Goal: Task Accomplishment & Management: Manage account settings

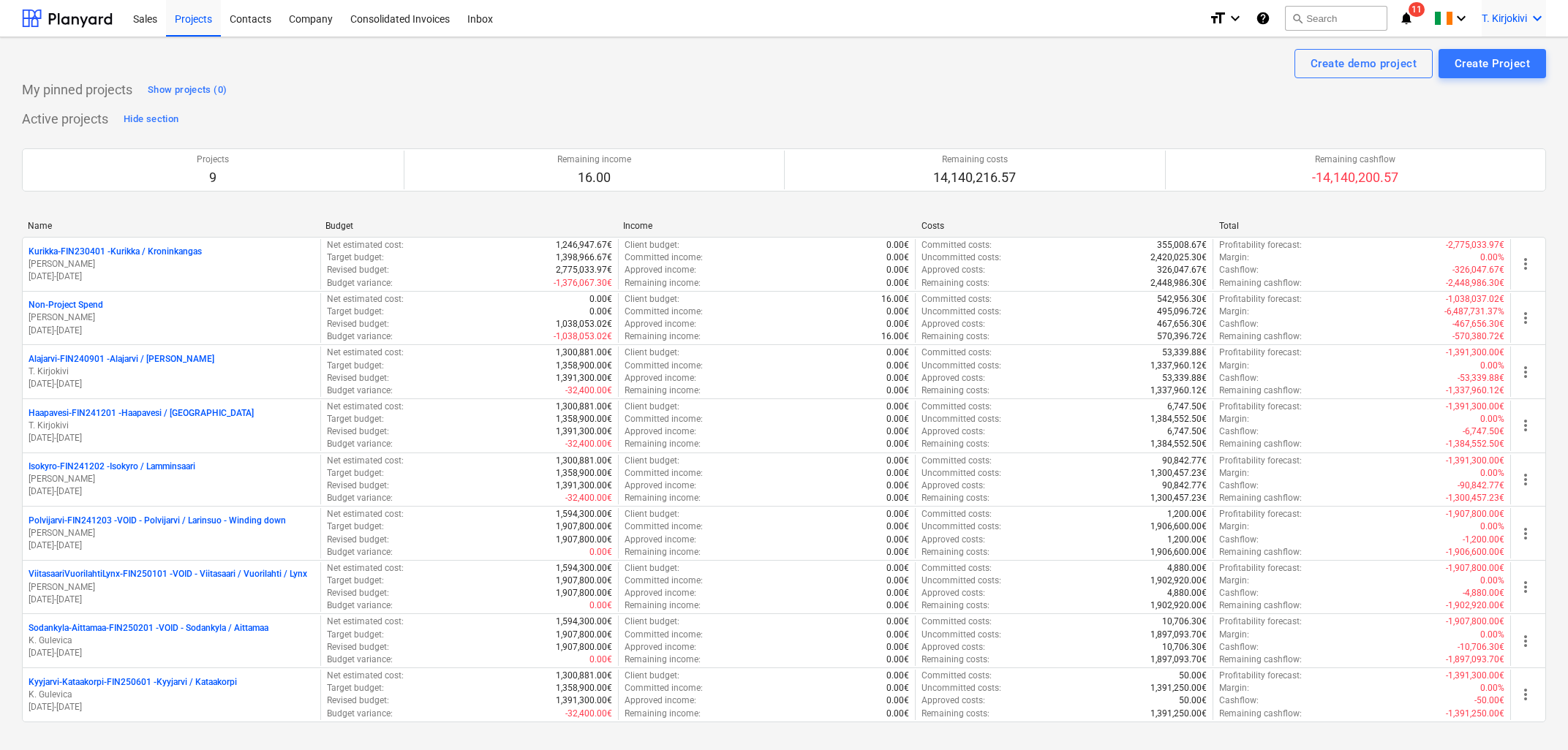
click at [1519, 14] on span "T. Kirjokivi" at bounding box center [1505, 18] width 45 height 12
click at [1514, 56] on div "Settings" at bounding box center [1503, 57] width 88 height 23
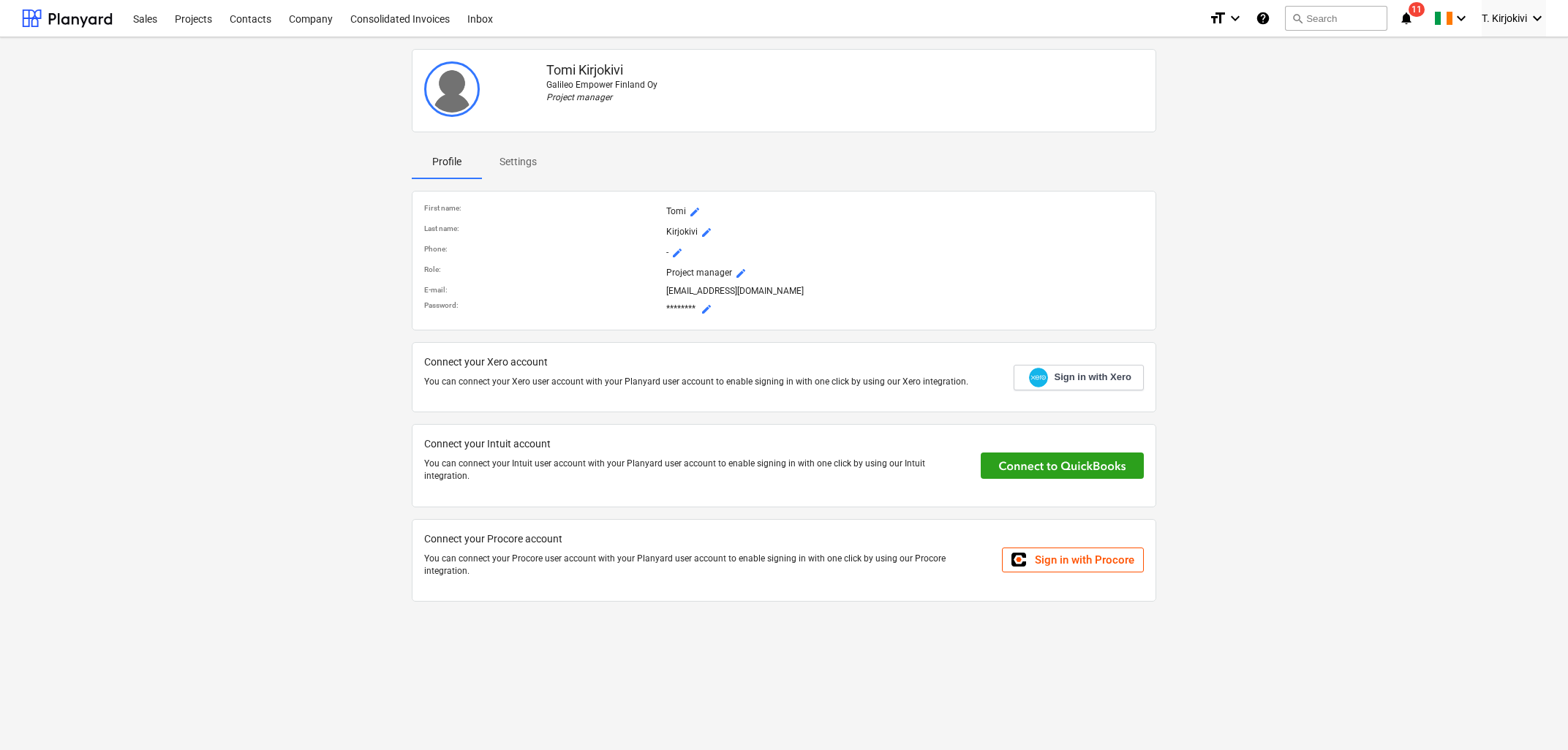
click at [709, 289] on p "[EMAIL_ADDRESS][DOMAIN_NAME]" at bounding box center [906, 291] width 478 height 13
click at [782, 293] on p "[EMAIL_ADDRESS][DOMAIN_NAME]" at bounding box center [906, 291] width 478 height 13
